Goal: Task Accomplishment & Management: Manage account settings

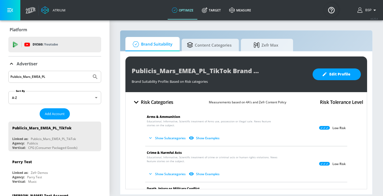
scroll to position [85, 0]
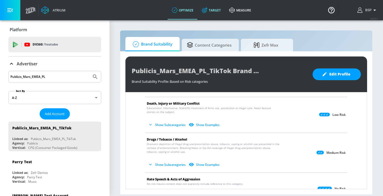
click at [213, 15] on link "Target" at bounding box center [211, 10] width 27 height 19
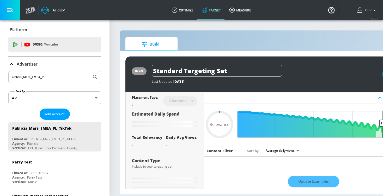
type input "0.6"
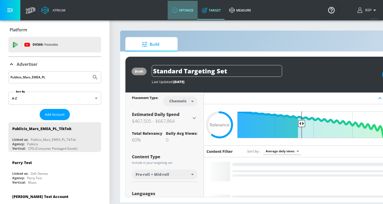
click at [186, 11] on link "optimize" at bounding box center [183, 10] width 30 height 19
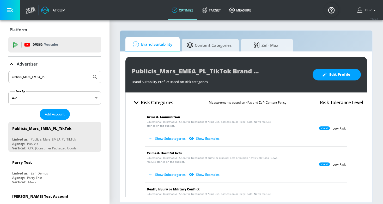
click at [47, 77] on input "Publicis_Mars_EMEA_PL" at bounding box center [49, 77] width 79 height 7
click at [49, 116] on span "Add Account" at bounding box center [55, 114] width 20 height 6
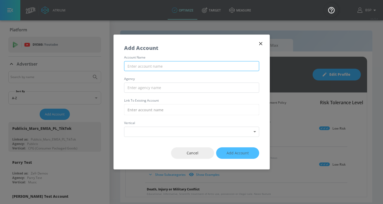
click at [146, 68] on input "text" at bounding box center [191, 66] width 135 height 10
paste input "Publicis_Mars_EMEA_PL"
click at [150, 67] on input "Publicis_Mars_EMEA_AT_" at bounding box center [191, 66] width 135 height 10
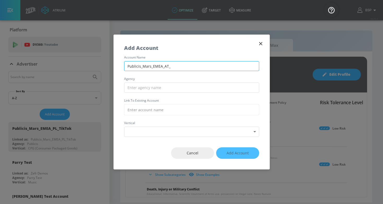
paste input "Meta"
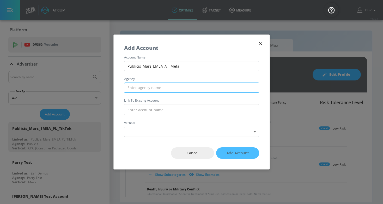
type input "Publicis_Mars_EMEA_AT_Meta"
click at [150, 93] on input "text" at bounding box center [191, 87] width 135 height 10
type input "p"
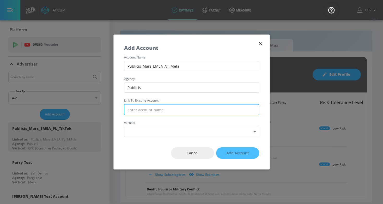
type input "Publicis"
click at [156, 109] on input "text" at bounding box center [191, 109] width 135 height 11
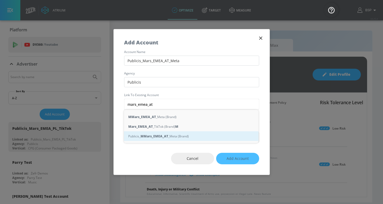
click at [148, 136] on strong "Mars_EMEA_AT" at bounding box center [156, 135] width 25 height 5
type input "Publicis_Mars_EMEA_AT_Meta (Brand)"
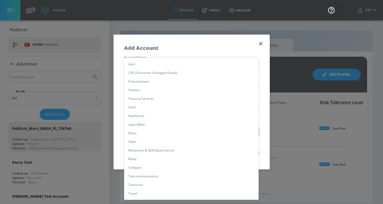
click at [163, 132] on body "Atrium optimize Target measure optimize Target measure v 4.25.4 BSP Platform DV…" at bounding box center [191, 102] width 383 height 204
click at [164, 76] on li "CPG (Consumer Packaged Goods)" at bounding box center [191, 72] width 134 height 9
type input "[object Object]"
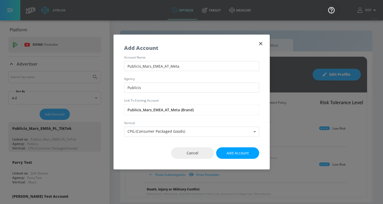
click at [151, 155] on div "Cancel Add Account" at bounding box center [192, 153] width 156 height 33
click at [244, 153] on span "Add Account" at bounding box center [238, 153] width 22 height 7
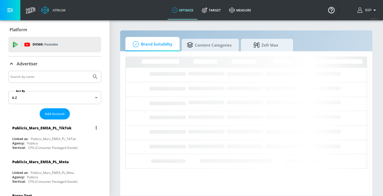
scroll to position [10, 0]
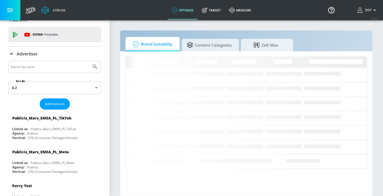
click at [39, 66] on input "Search by name" at bounding box center [49, 67] width 79 height 7
paste input "https://suitability.zefr.com/accounts/youtube/publicis-mars-emea-at-meta/brand-…"
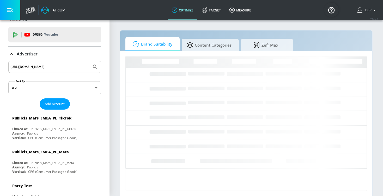
click at [95, 67] on button "Submit Search" at bounding box center [94, 66] width 11 height 11
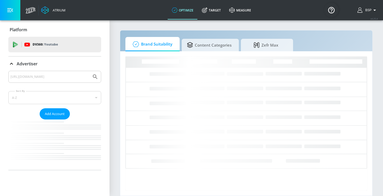
scroll to position [0, 0]
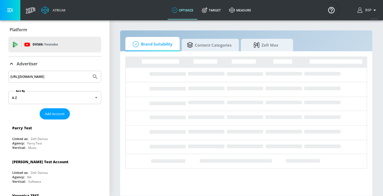
click at [62, 80] on input "https://suitability.zefr.com/accounts/youtube/publicis-mars-emea-at-meta/brand-…" at bounding box center [49, 77] width 79 height 7
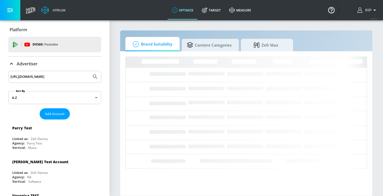
click at [62, 80] on input "https://suitability.zefr.com/accounts/youtube/publicis-mars-emea-at-meta/brand-…" at bounding box center [49, 77] width 79 height 7
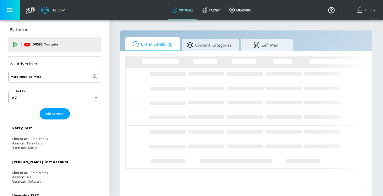
click at [95, 77] on button "Submit Search" at bounding box center [94, 76] width 11 height 11
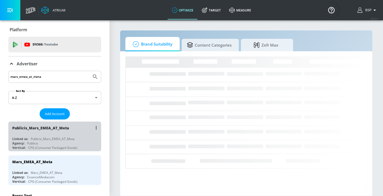
click at [65, 138] on div "Publicis_Mars_EMEA_AT_Meta" at bounding box center [53, 139] width 44 height 4
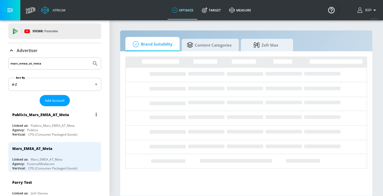
scroll to position [16, 0]
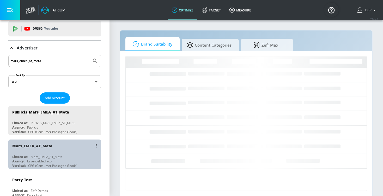
click at [54, 147] on div "Mars_EMEA_AT_Meta" at bounding box center [56, 146] width 88 height 13
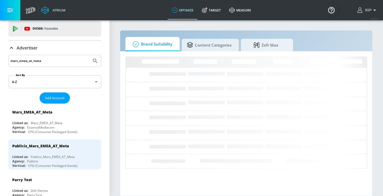
click at [34, 61] on input "mars_emea_at_meta" at bounding box center [49, 61] width 79 height 7
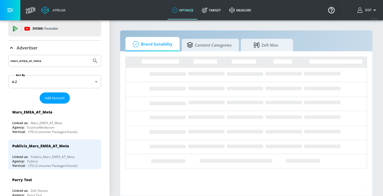
click at [34, 61] on input "mars_emea_at_meta" at bounding box center [49, 61] width 79 height 7
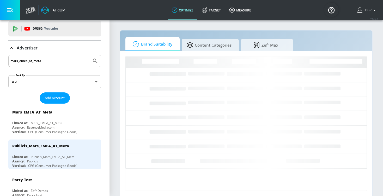
click at [34, 61] on input "mars_emea_at_meta" at bounding box center [49, 61] width 79 height 7
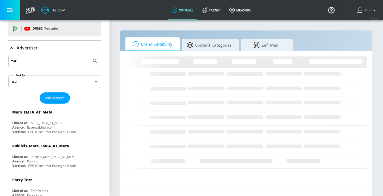
type input "mars"
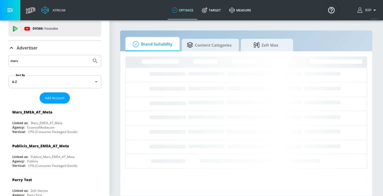
click at [95, 61] on button "Submit Search" at bounding box center [94, 60] width 11 height 11
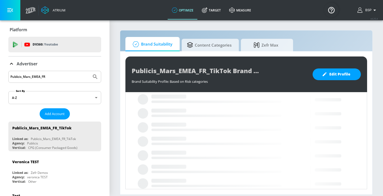
scroll to position [70, 0]
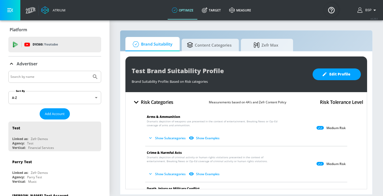
click at [35, 77] on input "Search by name" at bounding box center [49, 77] width 79 height 7
type input "mars_emea_at"
click at [95, 77] on button "Submit Search" at bounding box center [94, 76] width 11 height 11
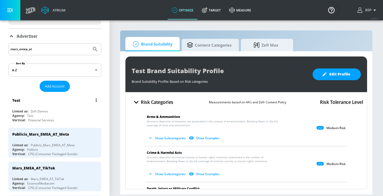
scroll to position [28, 0]
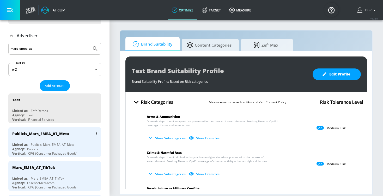
click at [67, 141] on div "Publicis_Mars_EMEA_AT_Meta Linked as: Publicis_Mars_EMEA_AT_Meta Agency: Public…" at bounding box center [54, 142] width 93 height 30
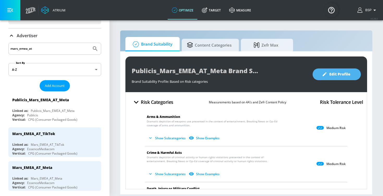
click at [333, 71] on span "Edit Profile" at bounding box center [336, 74] width 27 height 7
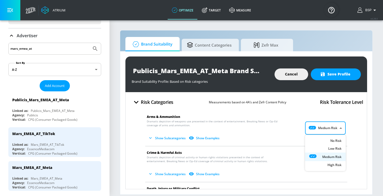
click at [325, 131] on body "Atrium optimize Target measure optimize Target measure v 4.28.0 BSP Platform DV…" at bounding box center [191, 98] width 383 height 196
click at [329, 147] on li "Low Risk" at bounding box center [325, 150] width 41 height 9
type input "LOW"
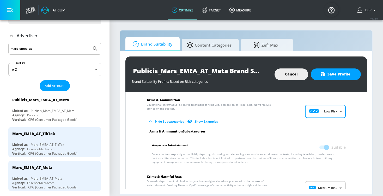
scroll to position [23, 0]
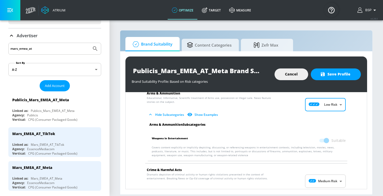
click at [326, 140] on span at bounding box center [323, 141] width 9 height 4
click at [325, 140] on span at bounding box center [323, 141] width 9 height 4
click at [327, 140] on span at bounding box center [323, 141] width 9 height 4
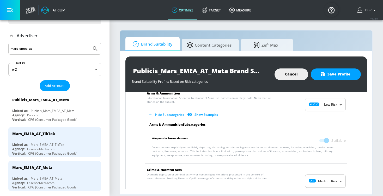
click at [327, 140] on span at bounding box center [323, 141] width 9 height 4
click at [324, 139] on span at bounding box center [323, 141] width 9 height 4
click at [324, 141] on span at bounding box center [323, 141] width 9 height 4
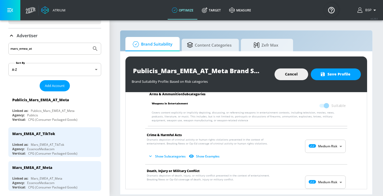
scroll to position [65, 0]
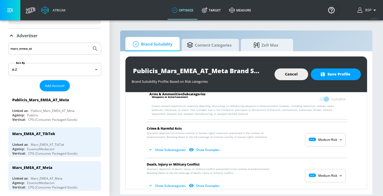
click at [324, 143] on body "Atrium optimize Target measure optimize Target measure v 4.28.0 BSP Platform DV…" at bounding box center [191, 98] width 383 height 196
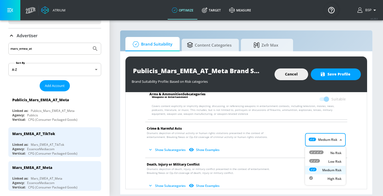
click at [324, 160] on div "Low Risk" at bounding box center [325, 161] width 32 height 5
type input "LOW"
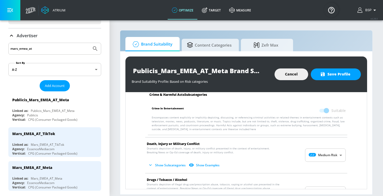
scroll to position [130, 0]
click at [328, 160] on body "Atrium optimize Target measure optimize Target measure v 4.28.0 BSP Platform DV…" at bounding box center [191, 98] width 383 height 196
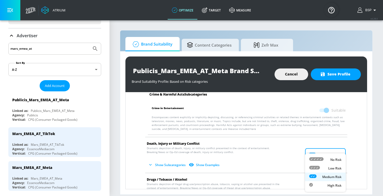
click at [328, 170] on div "Low Risk" at bounding box center [325, 168] width 32 height 5
type input "LOW"
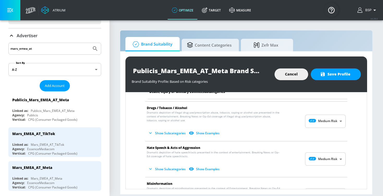
scroll to position [346, 0]
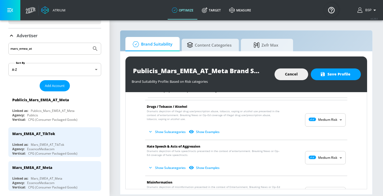
click at [319, 153] on body "Atrium optimize Target measure optimize Target measure v 4.28.0 BSP Platform DV…" at bounding box center [191, 98] width 383 height 196
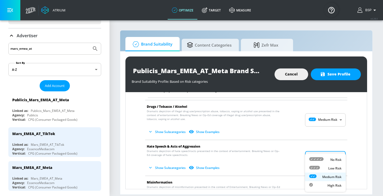
click at [319, 159] on icon at bounding box center [316, 159] width 14 height 4
type input "MINIMAL"
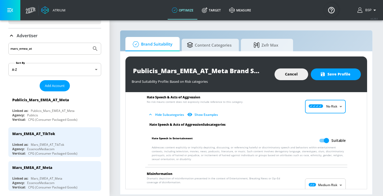
scroll to position [396, 0]
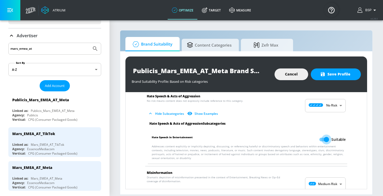
click at [328, 135] on input "Suitable" at bounding box center [326, 140] width 30 height 10
checkbox input "false"
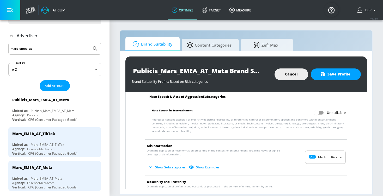
scroll to position [423, 0]
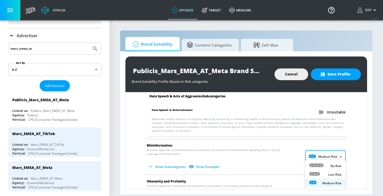
click at [328, 150] on body "Atrium optimize Target measure optimize Target measure v 4.28.0 BSP Platform DV…" at bounding box center [191, 98] width 383 height 196
click at [327, 167] on div "No Risk" at bounding box center [325, 165] width 32 height 5
type input "MINIMAL"
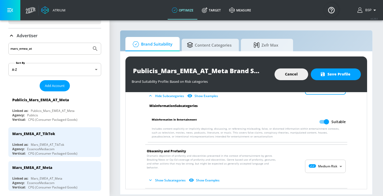
scroll to position [492, 0]
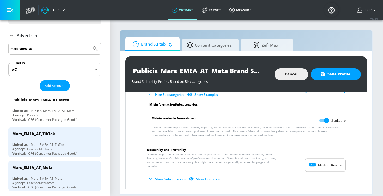
click at [324, 116] on input "Suitable" at bounding box center [326, 121] width 30 height 10
checkbox input "false"
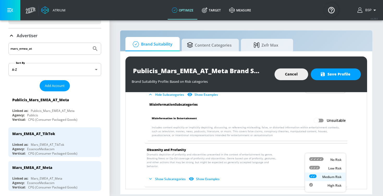
click at [324, 159] on body "Atrium optimize Target measure optimize Target measure v 4.28.0 BSP Platform DV…" at bounding box center [191, 98] width 383 height 196
click at [285, 160] on div at bounding box center [191, 98] width 383 height 196
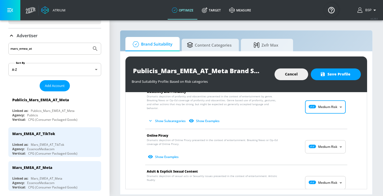
scroll to position [550, 0]
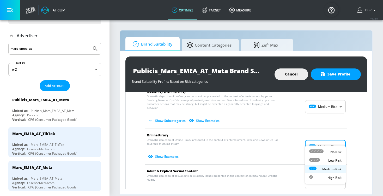
click at [320, 140] on body "Atrium optimize Target measure optimize Target measure v 4.28.0 BSP Platform DV…" at bounding box center [191, 98] width 383 height 196
click at [321, 151] on icon at bounding box center [316, 152] width 14 height 4
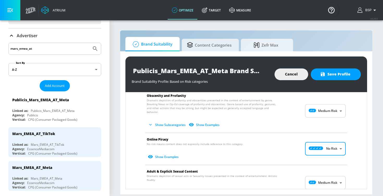
scroll to position [546, 0]
click at [326, 147] on body "Atrium optimize Target measure optimize Target measure v 4.28.0 BSP Platform DV…" at bounding box center [191, 98] width 383 height 196
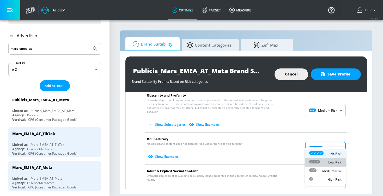
click at [328, 164] on p "Low Risk" at bounding box center [334, 162] width 13 height 5
type input "LOW"
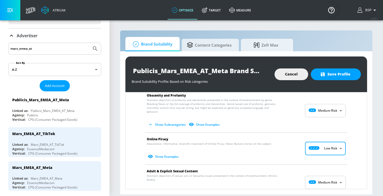
scroll to position [0, 0]
click at [327, 172] on body "Atrium optimize Target measure optimize Target measure v 4.28.0 BSP Platform DV…" at bounding box center [191, 98] width 383 height 196
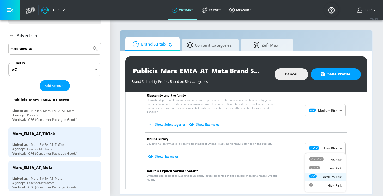
click at [333, 165] on li "Low Risk" at bounding box center [325, 168] width 41 height 9
type input "LOW"
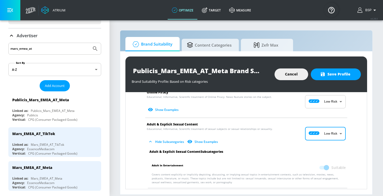
scroll to position [610, 0]
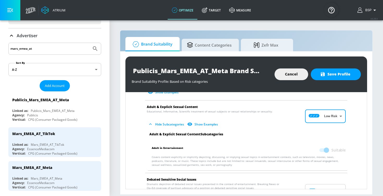
click at [321, 184] on body "Atrium optimize Target measure optimize Target measure v 4.28.0 BSP Platform DV…" at bounding box center [191, 98] width 383 height 196
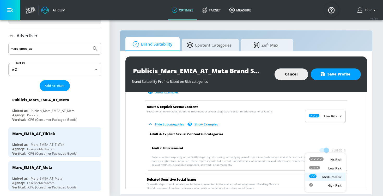
click at [327, 167] on div "Low Risk" at bounding box center [325, 168] width 32 height 5
type input "LOW"
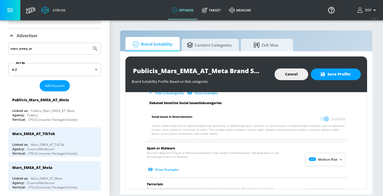
scroll to position [726, 0]
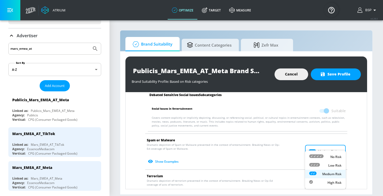
click at [325, 145] on body "Atrium optimize Target measure optimize Target measure v 4.28.0 BSP Platform DV…" at bounding box center [191, 98] width 383 height 196
click at [325, 166] on div "Low Risk" at bounding box center [325, 165] width 32 height 5
type input "LOW"
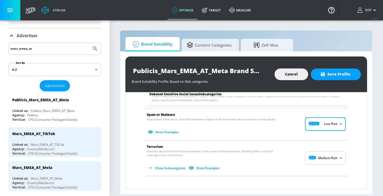
scroll to position [757, 0]
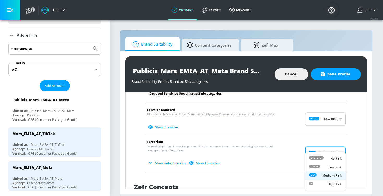
click at [327, 146] on body "Atrium optimize Target measure optimize Target measure v 4.28.0 BSP Platform DV…" at bounding box center [191, 98] width 383 height 196
click at [329, 166] on p "Low Risk" at bounding box center [334, 167] width 13 height 5
type input "LOW"
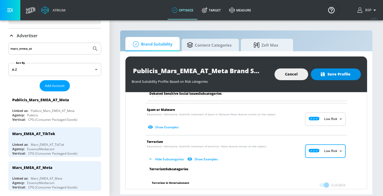
click at [334, 76] on span "Save Profile" at bounding box center [335, 74] width 29 height 7
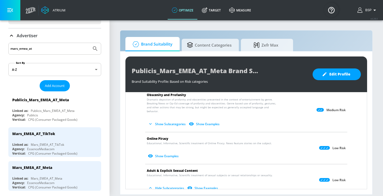
scroll to position [544, 0]
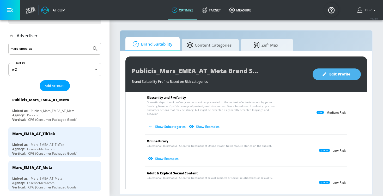
click at [333, 72] on span "Edit Profile" at bounding box center [336, 74] width 27 height 7
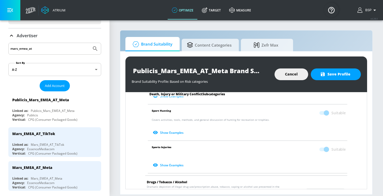
scroll to position [266, 0]
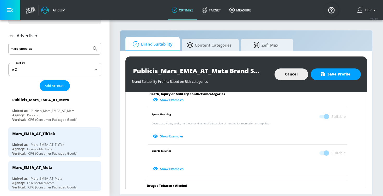
click at [324, 115] on span at bounding box center [323, 117] width 9 height 4
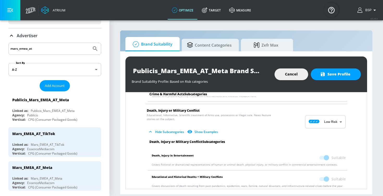
scroll to position [160, 0]
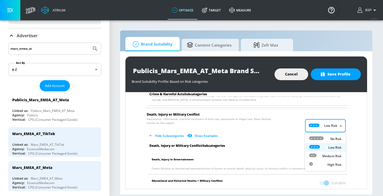
click at [323, 129] on body "Atrium optimize Target measure optimize Target measure v 4.28.0 BSP Platform DV…" at bounding box center [191, 98] width 383 height 196
click at [325, 138] on div "No Risk" at bounding box center [325, 138] width 32 height 5
type input "MINIMAL"
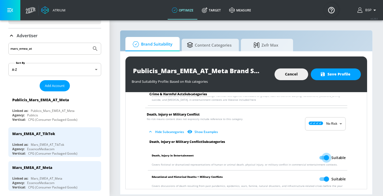
click at [325, 157] on input "Suitable" at bounding box center [326, 158] width 30 height 10
checkbox input "false"
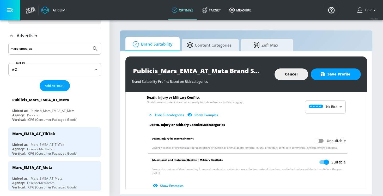
click at [325, 161] on input "Suitable" at bounding box center [326, 162] width 30 height 10
checkbox input "false"
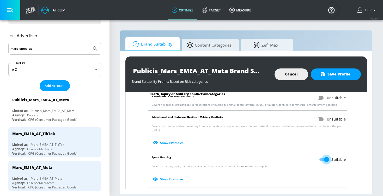
click at [323, 157] on input "Suitable" at bounding box center [326, 160] width 30 height 10
checkbox input "false"
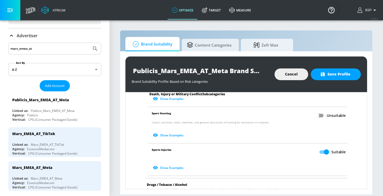
click at [323, 149] on input "Suitable" at bounding box center [326, 152] width 30 height 10
checkbox input "false"
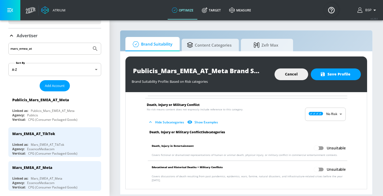
scroll to position [169, 0]
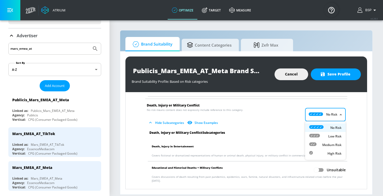
click at [324, 118] on body "Atrium optimize Target measure optimize Target measure v 4.28.0 BSP Platform DV…" at bounding box center [191, 98] width 383 height 196
click at [327, 146] on p "Medium Risk" at bounding box center [331, 145] width 19 height 5
checkbox input "true"
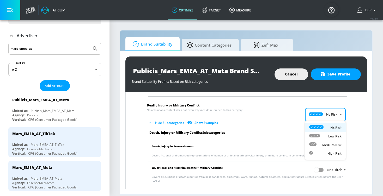
checkbox input "true"
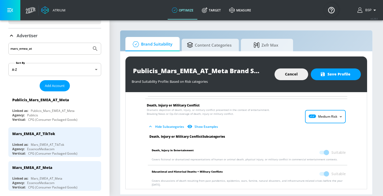
click at [315, 116] on body "Atrium optimize Target measure optimize Target measure v 4.28.0 BSP Platform DV…" at bounding box center [191, 98] width 383 height 196
click at [319, 135] on li "Low Risk" at bounding box center [325, 138] width 41 height 9
type input "LOW"
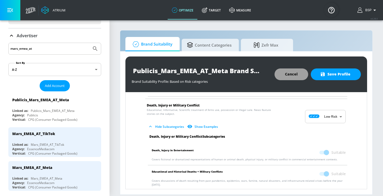
click at [298, 73] on span "Cancel" at bounding box center [291, 74] width 13 height 7
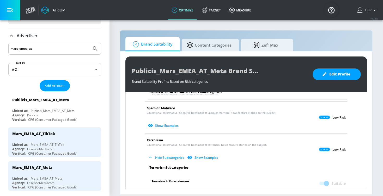
scroll to position [748, 0]
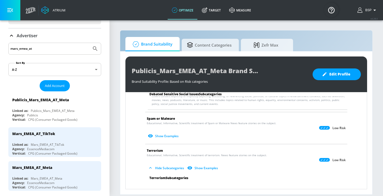
click at [164, 164] on button "Hide Subcategories" at bounding box center [166, 168] width 39 height 9
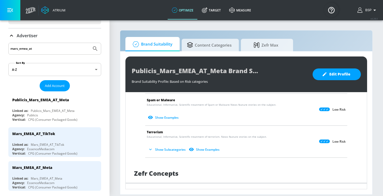
scroll to position [770, 0]
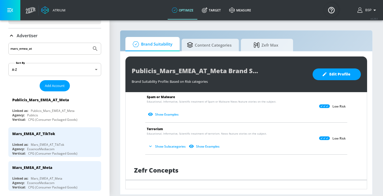
click at [159, 142] on button "Show Subcategories" at bounding box center [167, 146] width 41 height 9
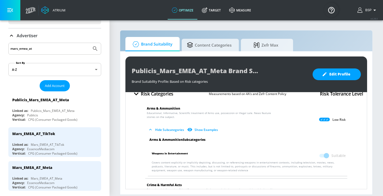
scroll to position [11, 0]
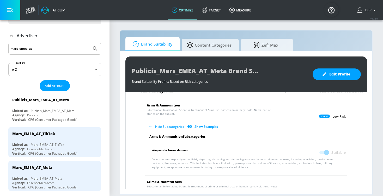
click at [328, 152] on span at bounding box center [323, 153] width 9 height 4
click at [326, 152] on span at bounding box center [323, 153] width 9 height 4
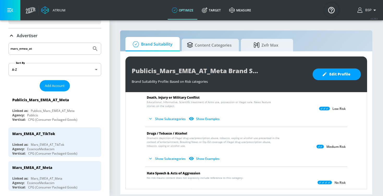
scroll to position [85, 0]
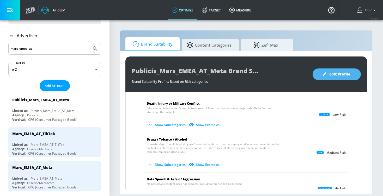
click at [340, 73] on span "Edit Profile" at bounding box center [336, 74] width 27 height 7
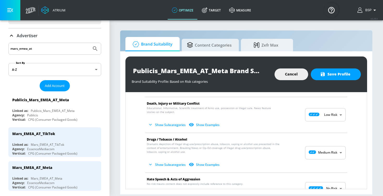
click at [157, 126] on button "Show Subcategories" at bounding box center [167, 125] width 41 height 9
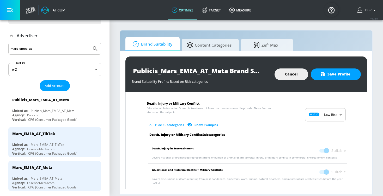
click at [326, 150] on span at bounding box center [323, 151] width 9 height 4
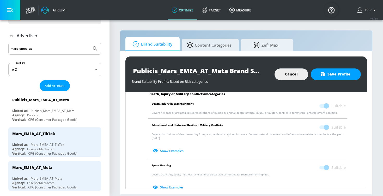
scroll to position [158, 0]
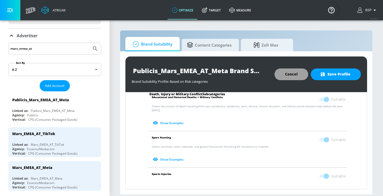
click at [285, 74] on button "Cancel" at bounding box center [291, 75] width 34 height 12
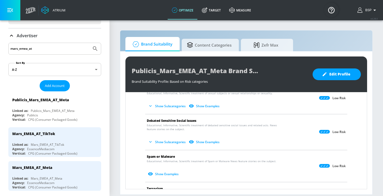
scroll to position [85, 0]
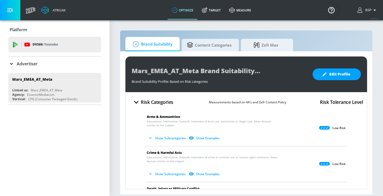
click at [9, 62] on icon at bounding box center [11, 64] width 6 height 6
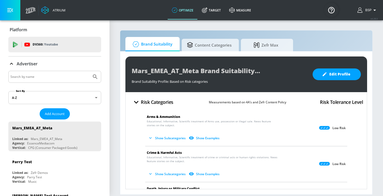
click at [47, 78] on input "Search by name" at bounding box center [49, 77] width 79 height 7
click at [11, 77] on input "mars_" at bounding box center [49, 77] width 79 height 7
type input "p"
type input "publicis_mars"
click at [95, 77] on button "Submit Search" at bounding box center [94, 76] width 11 height 11
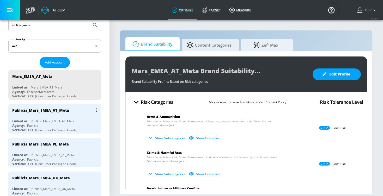
scroll to position [67, 0]
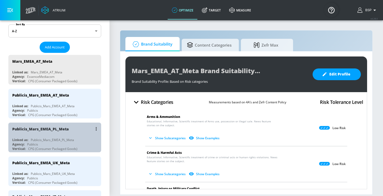
click at [59, 139] on div "Publicis_Mars_EMEA_PL_Meta" at bounding box center [52, 140] width 43 height 4
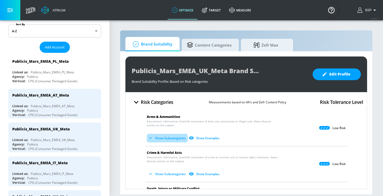
click at [151, 138] on icon "button" at bounding box center [150, 138] width 5 height 5
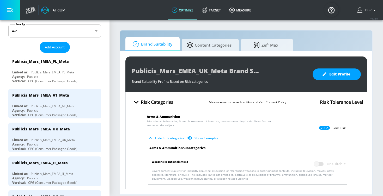
click at [151, 138] on icon "button" at bounding box center [150, 138] width 5 height 5
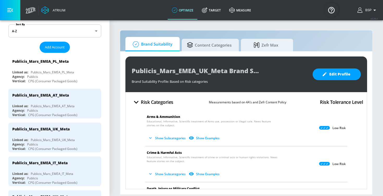
click at [173, 137] on button "Show Subcategories" at bounding box center [167, 138] width 41 height 9
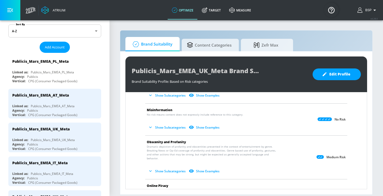
scroll to position [216, 0]
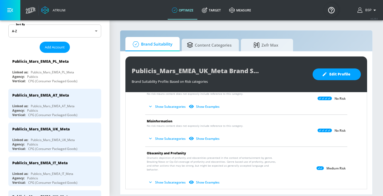
click at [151, 106] on icon "button" at bounding box center [150, 107] width 3 height 2
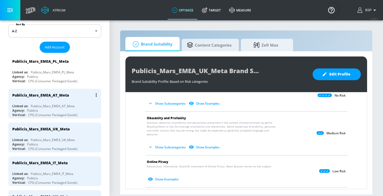
scroll to position [90, 0]
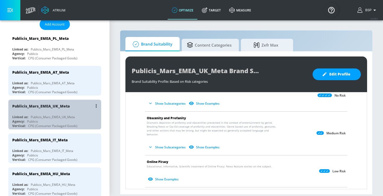
click at [67, 114] on div "Publicis_Mars_EMEA_UK_Meta Linked as: Publicis_Mars_EMEA_UK_Meta Agency: Public…" at bounding box center [54, 115] width 93 height 30
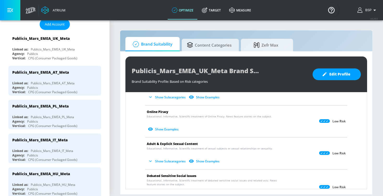
scroll to position [259, 0]
